Goal: Transaction & Acquisition: Purchase product/service

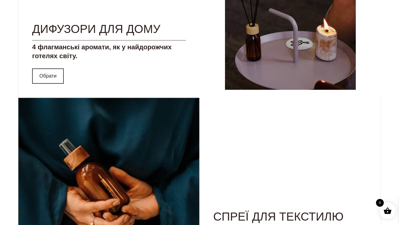
scroll to position [742, 0]
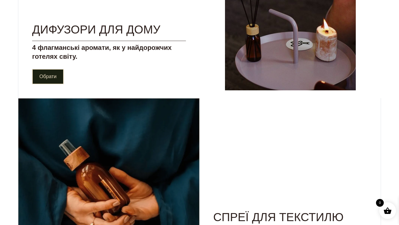
click at [53, 83] on link "Обрати" at bounding box center [48, 76] width 32 height 15
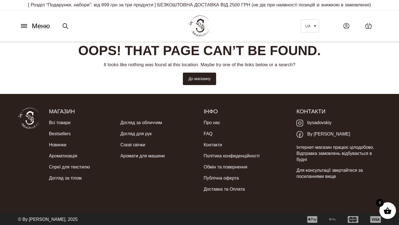
click at [24, 31] on button "Меню" at bounding box center [34, 26] width 33 height 11
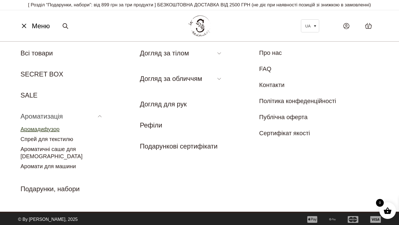
click at [48, 132] on link "Аромадифузор" at bounding box center [39, 129] width 39 height 6
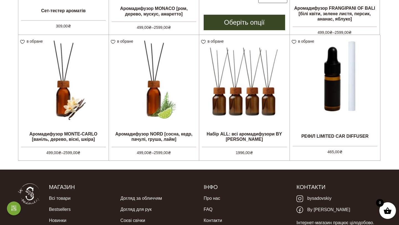
scroll to position [262, 0]
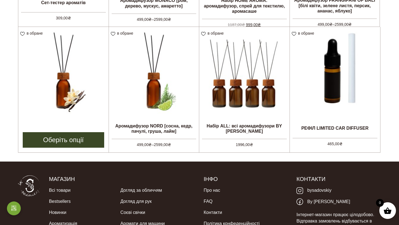
click at [68, 102] on img at bounding box center [63, 72] width 90 height 90
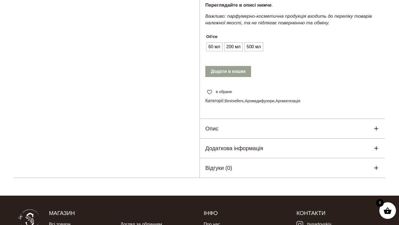
scroll to position [259, 0]
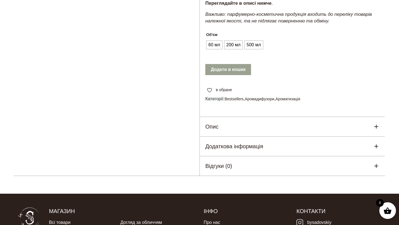
click at [239, 136] on div "Опис" at bounding box center [292, 126] width 185 height 19
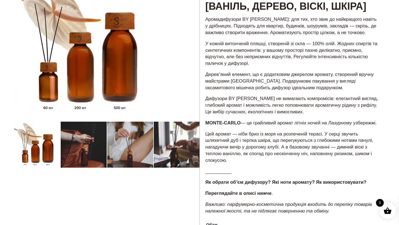
scroll to position [0, 0]
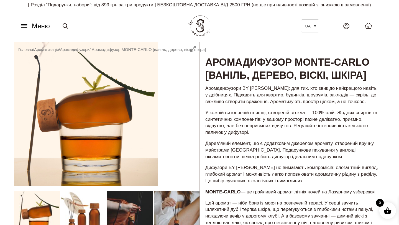
click at [35, 31] on span "Меню" at bounding box center [41, 26] width 18 height 10
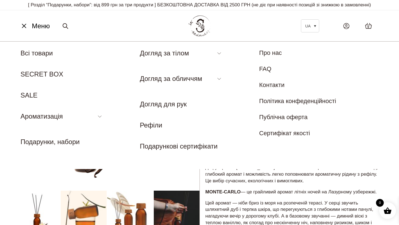
click at [266, 184] on p "Дифузори BY [PERSON_NAME] не вимагають компромісів: елегантний вигляд, глибокий…" at bounding box center [292, 174] width 174 height 20
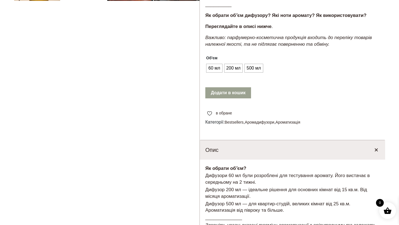
scroll to position [237, 0]
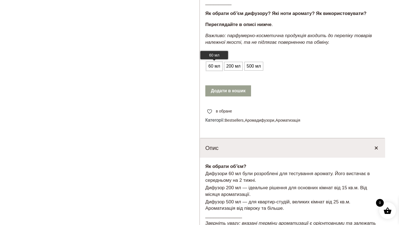
click at [219, 71] on span "60 мл" at bounding box center [214, 66] width 15 height 9
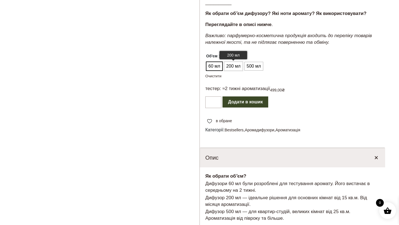
click at [237, 71] on span "200 мл" at bounding box center [233, 66] width 17 height 9
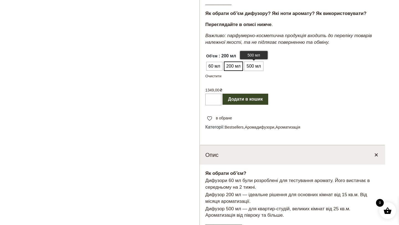
click at [259, 71] on span "500 мл" at bounding box center [253, 66] width 17 height 9
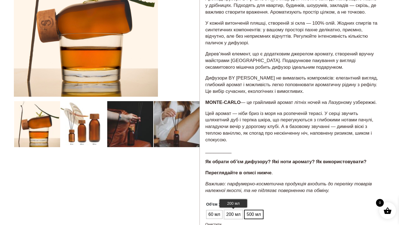
scroll to position [0, 0]
